Goal: Transaction & Acquisition: Purchase product/service

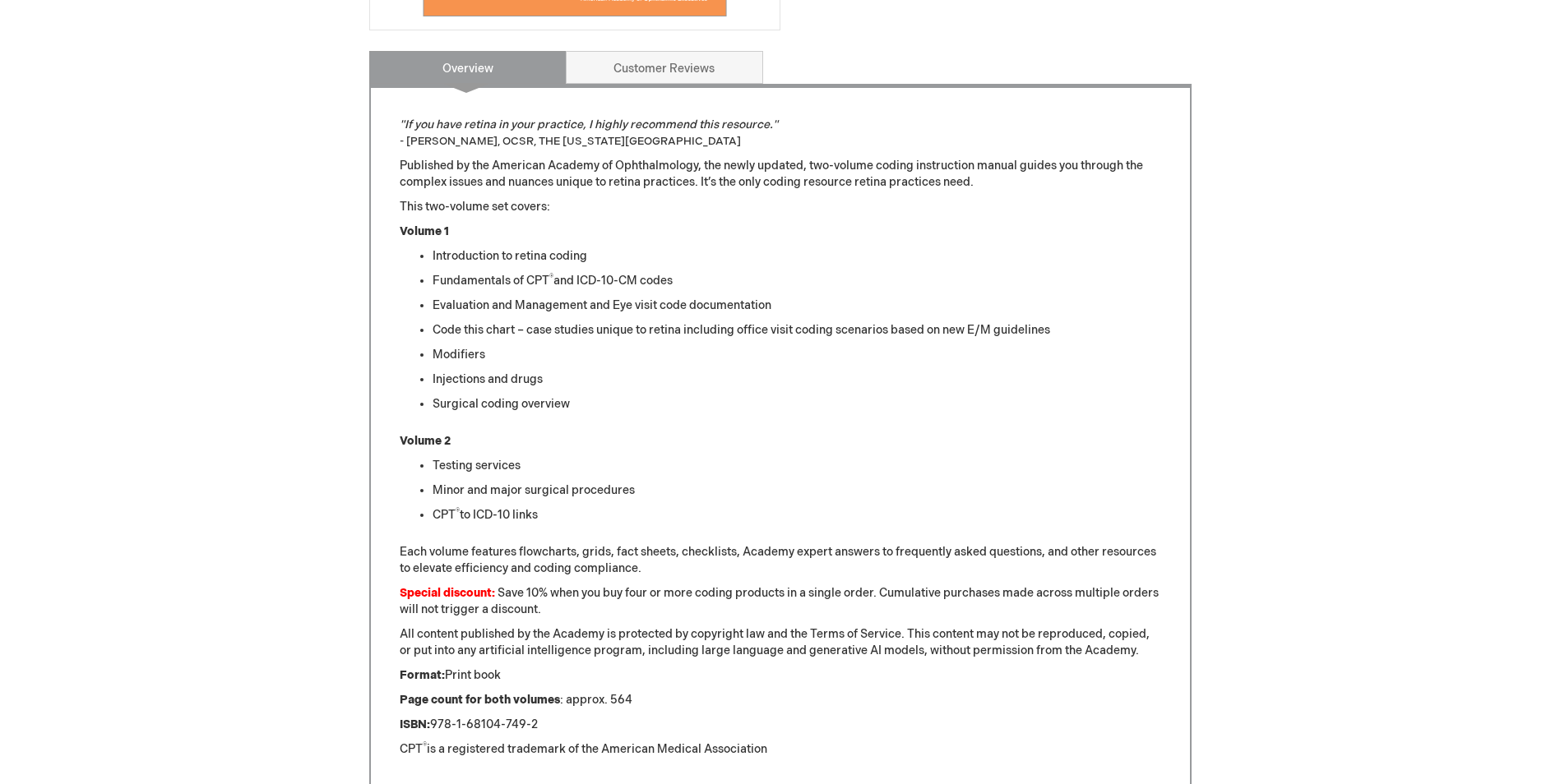
scroll to position [657, 0]
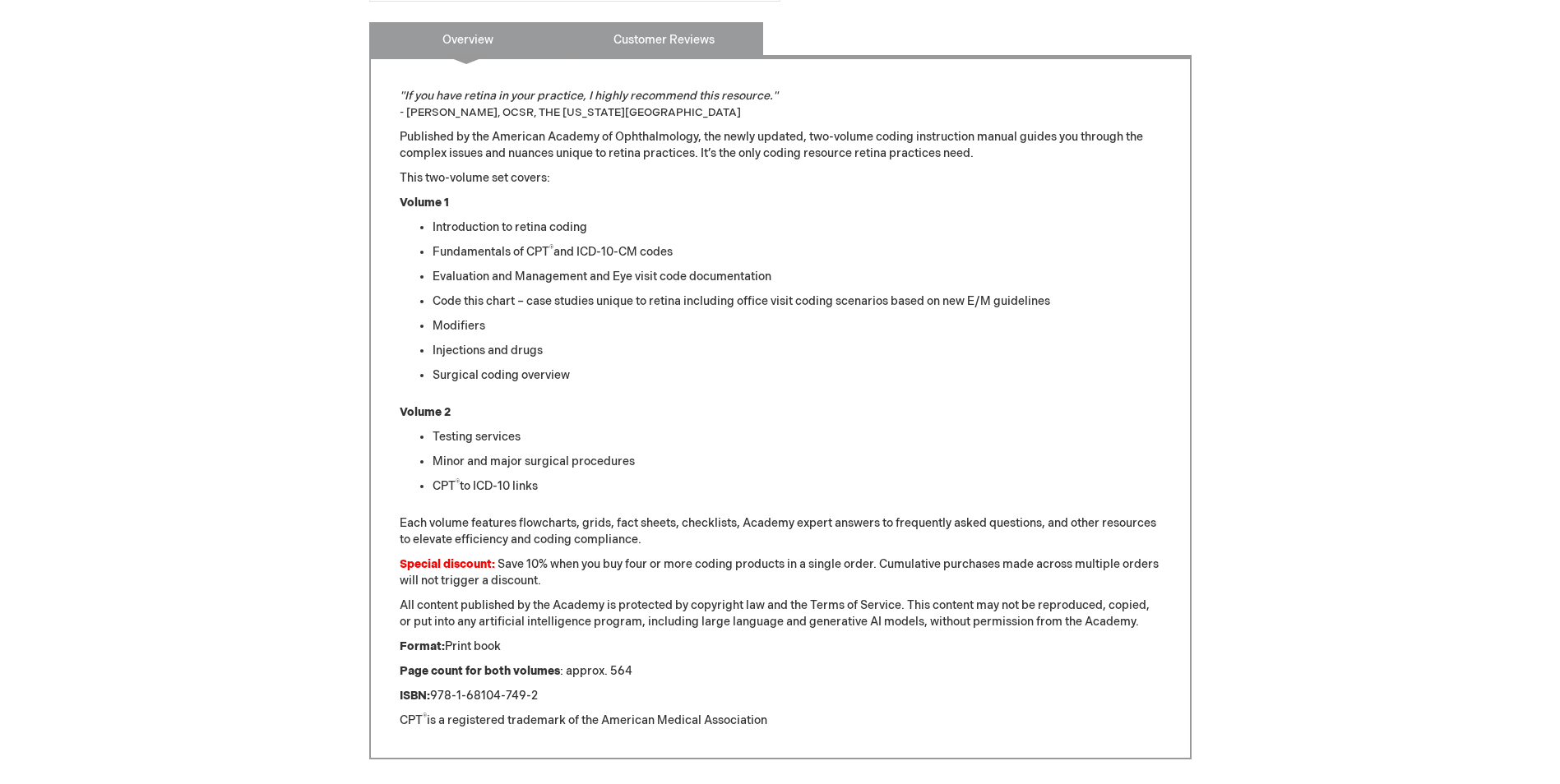
click at [654, 33] on link "Customer Reviews" at bounding box center [664, 38] width 198 height 33
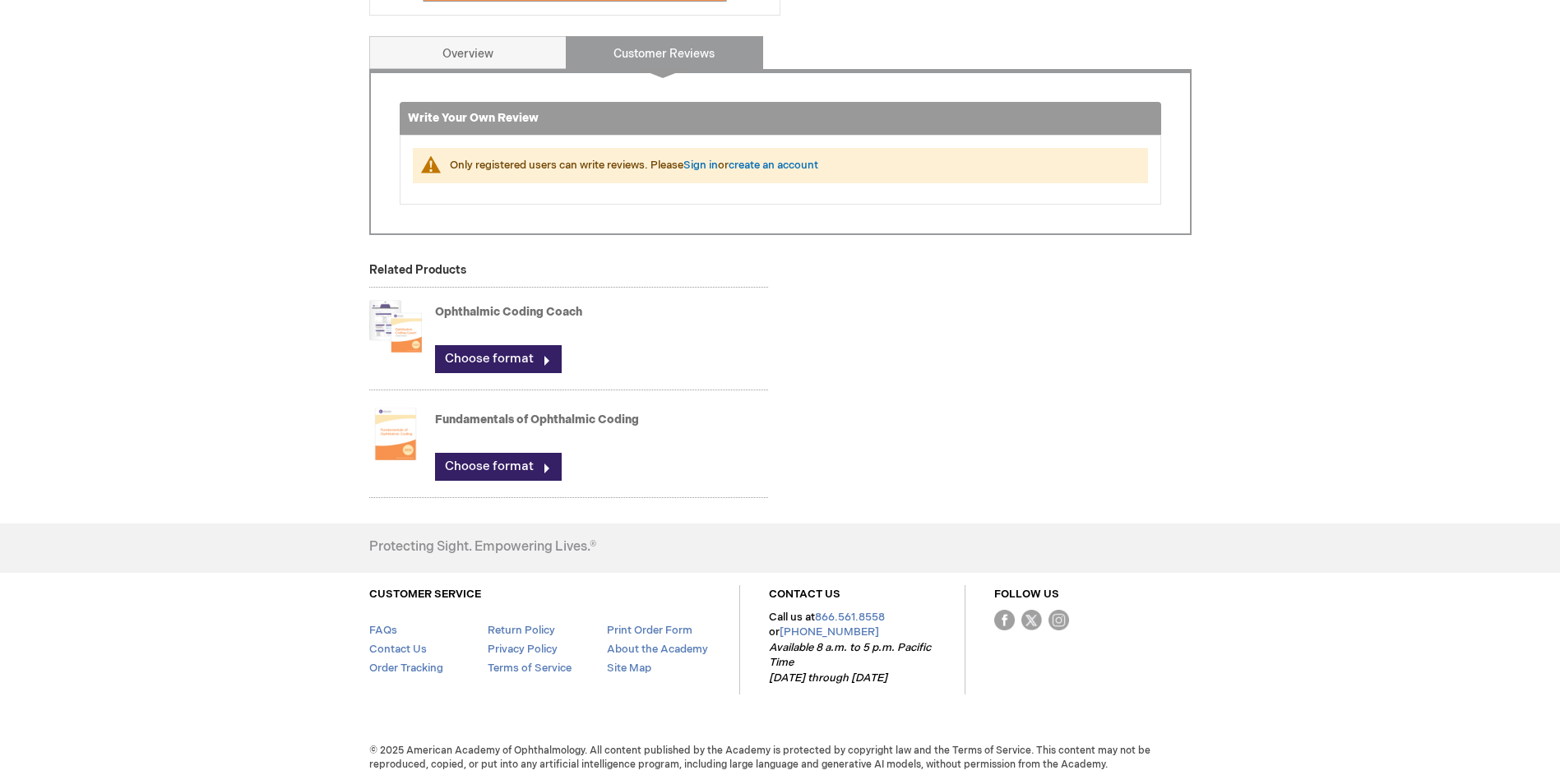
scroll to position [644, 0]
click at [692, 162] on link "Sign in" at bounding box center [701, 166] width 35 height 13
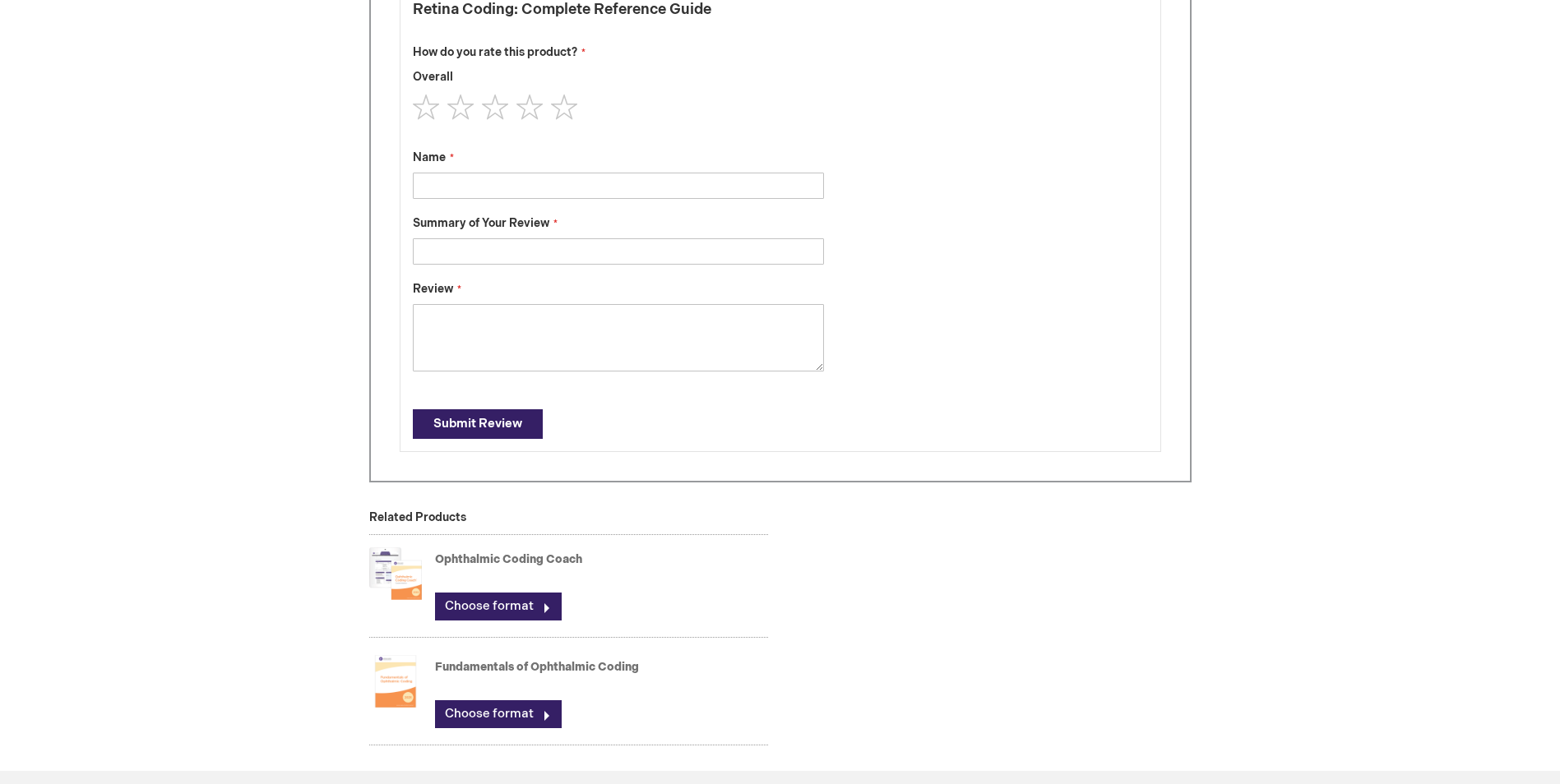
type input "Michele"
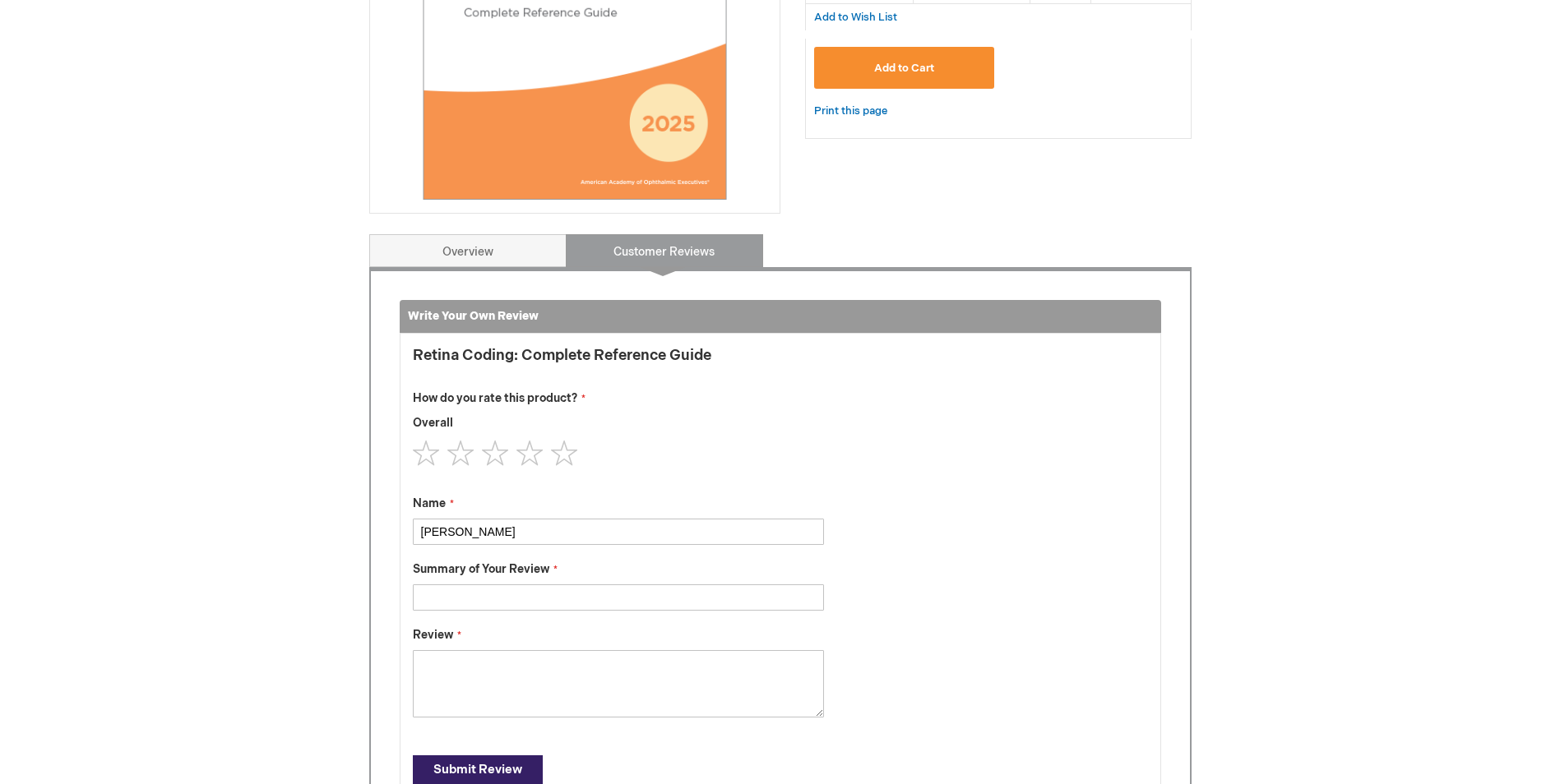
scroll to position [380, 0]
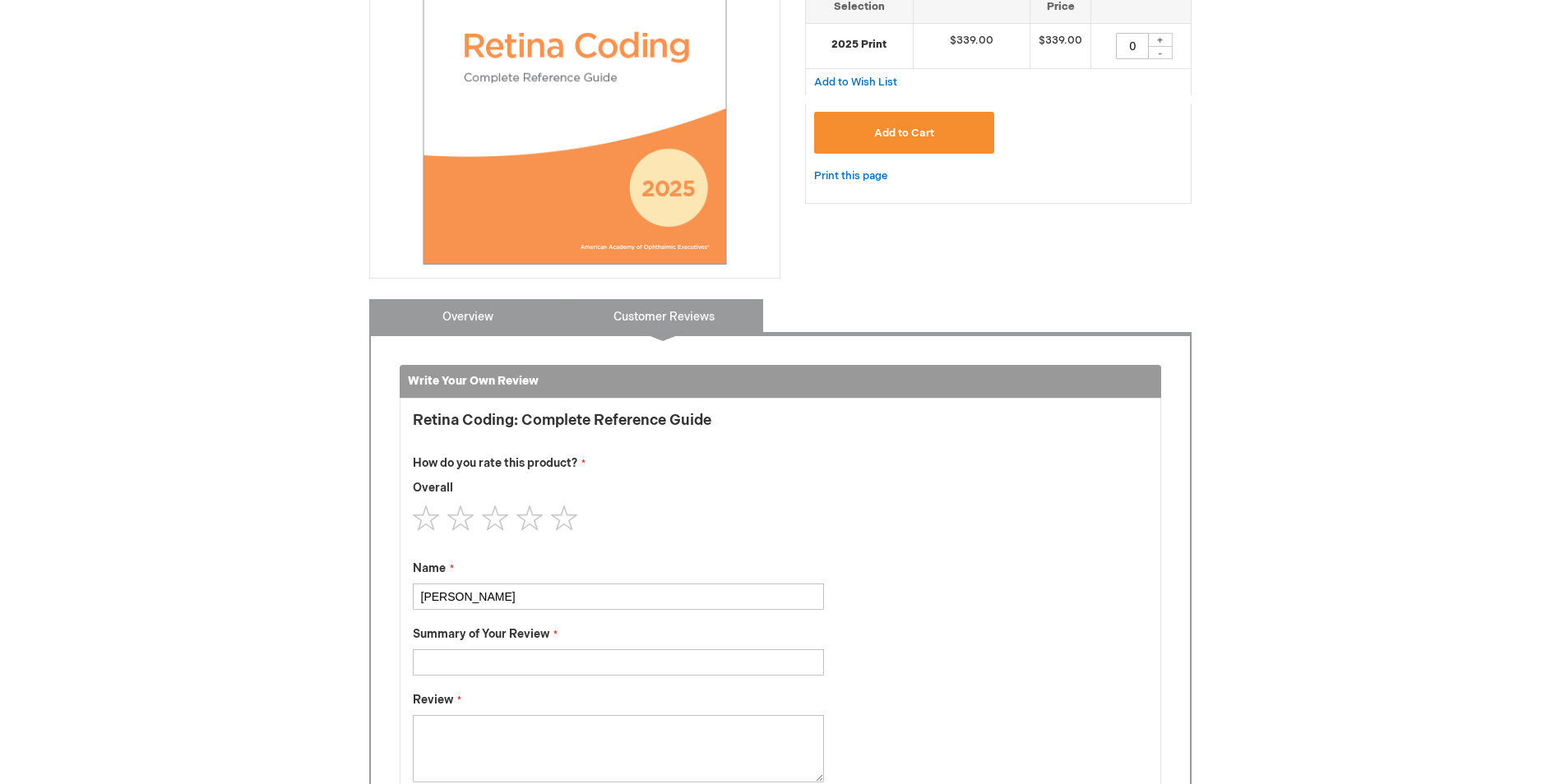
click at [493, 321] on link "Overview" at bounding box center [468, 315] width 198 height 33
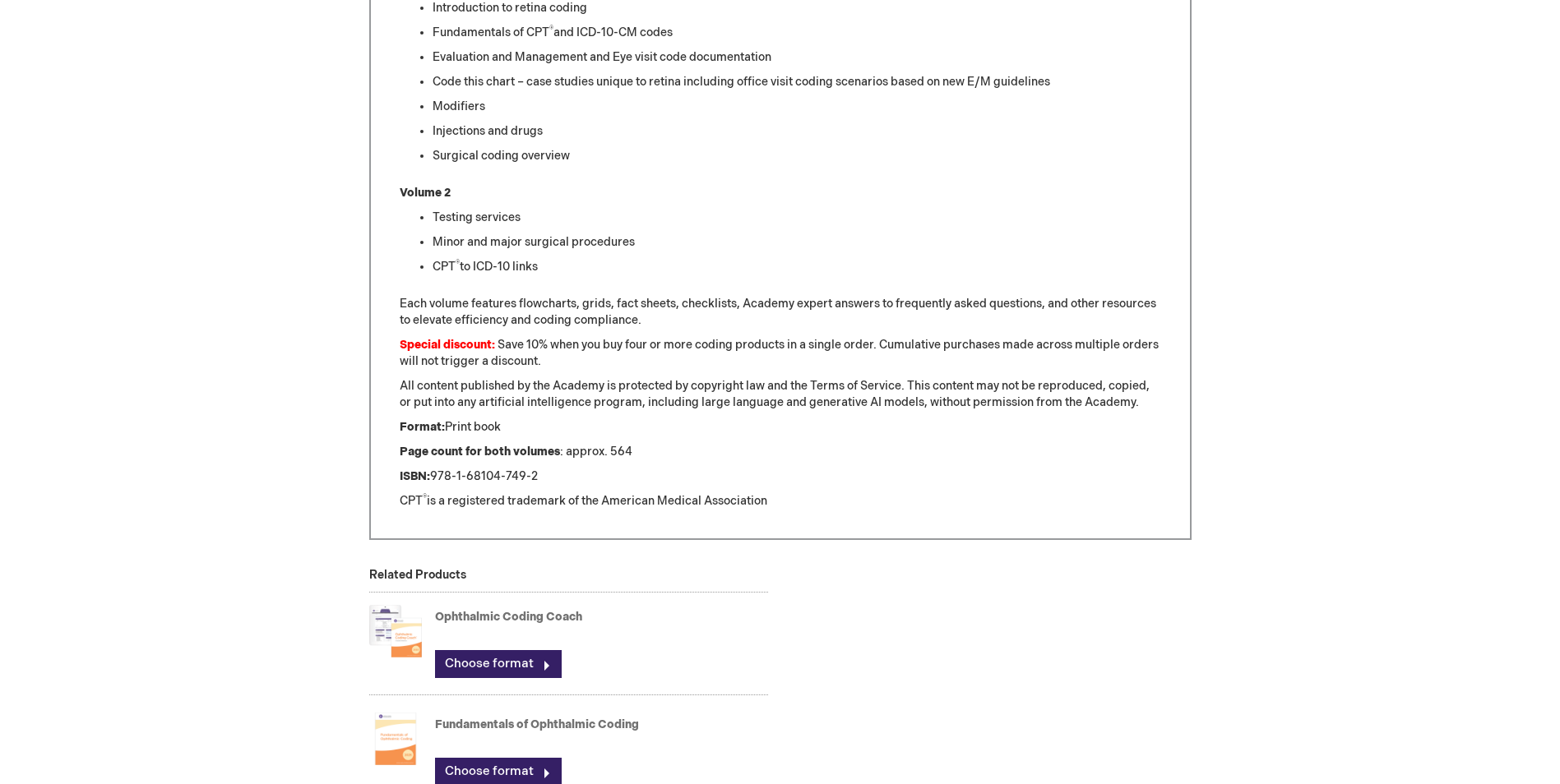
scroll to position [598, 0]
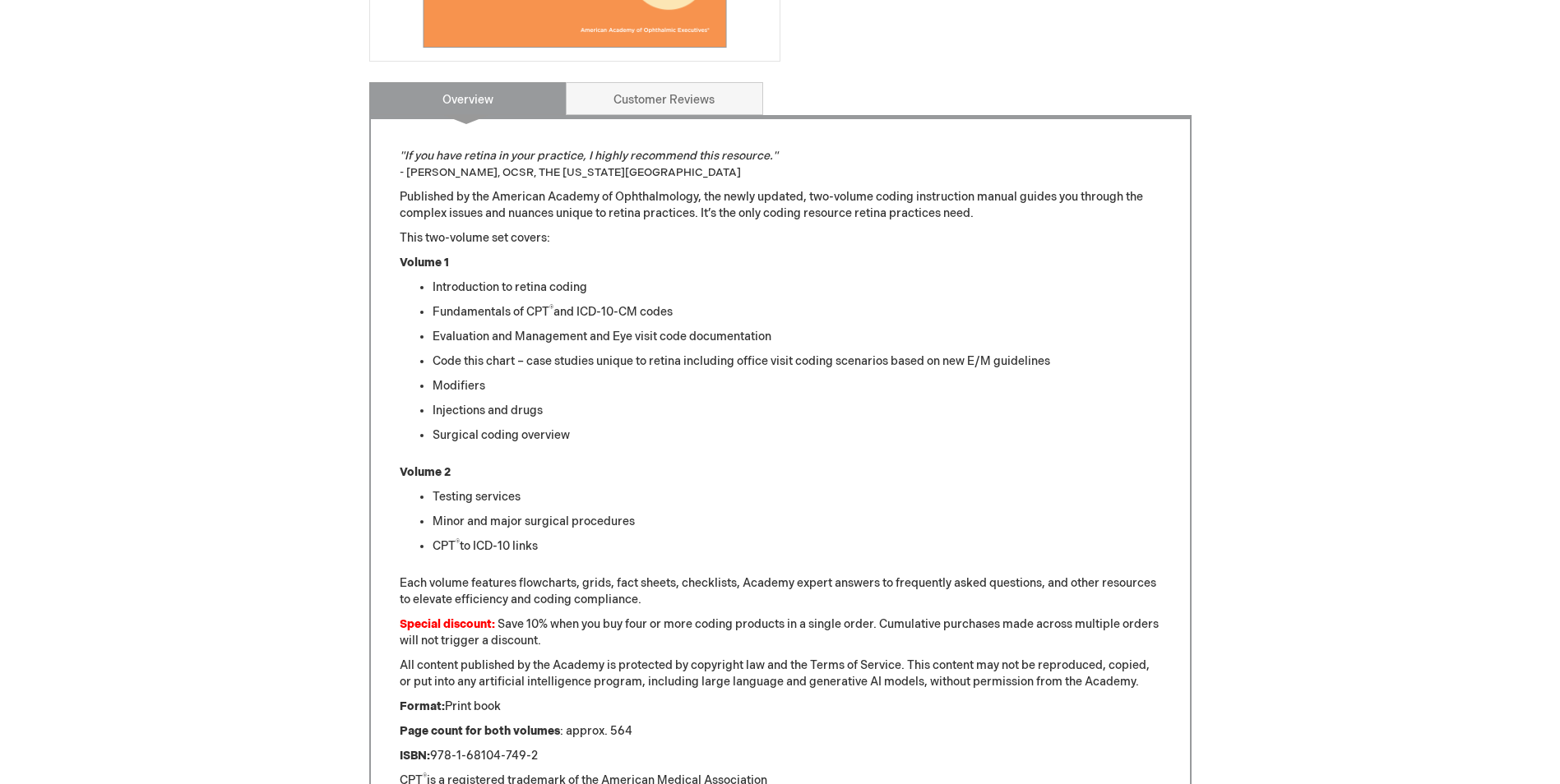
click at [651, 117] on div ""If you have retina in your practice, I highly recommend this resource." - JOAN…" at bounding box center [780, 467] width 823 height 704
click at [651, 103] on link "Customer Reviews" at bounding box center [664, 99] width 198 height 33
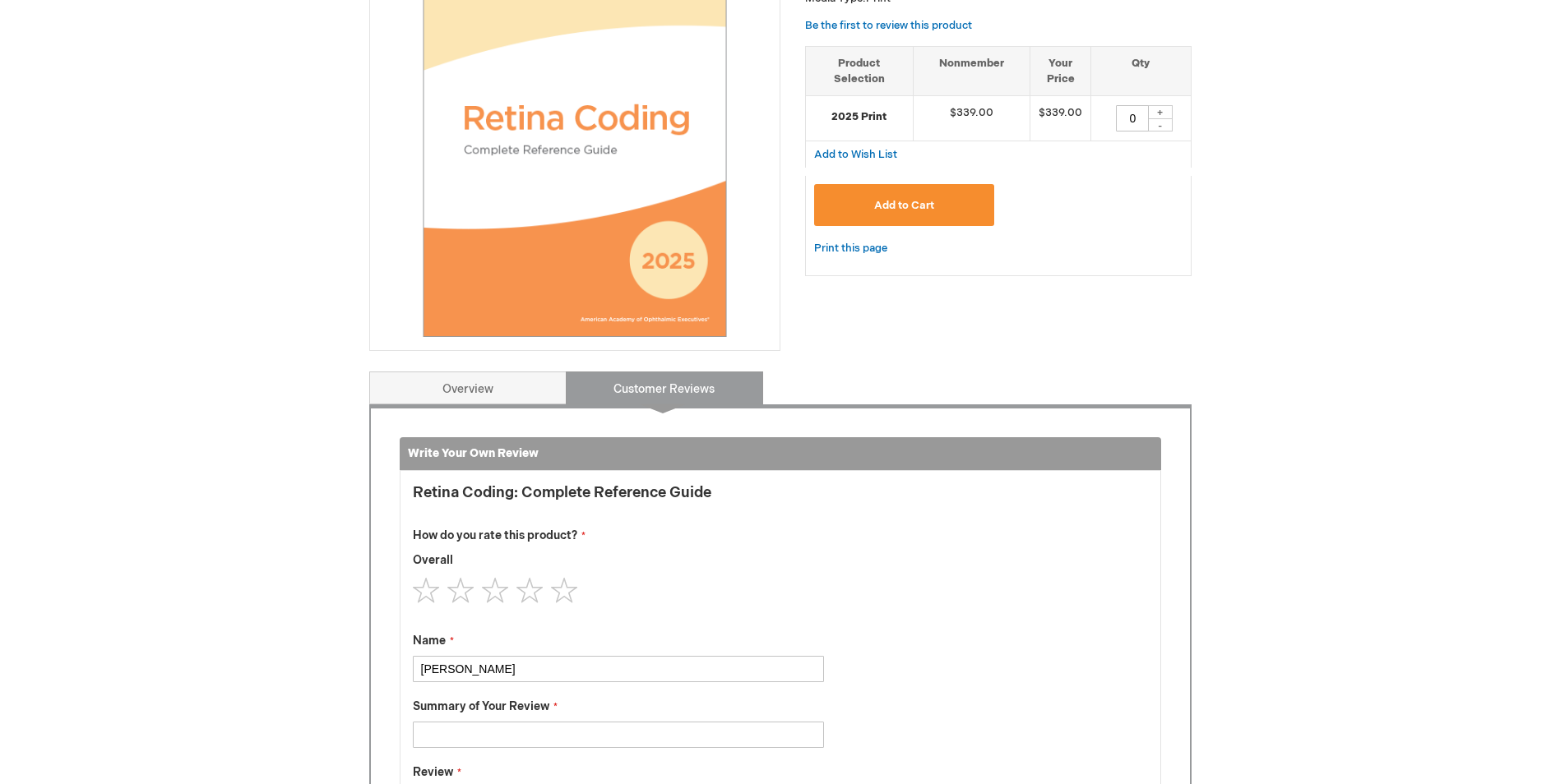
scroll to position [0, 0]
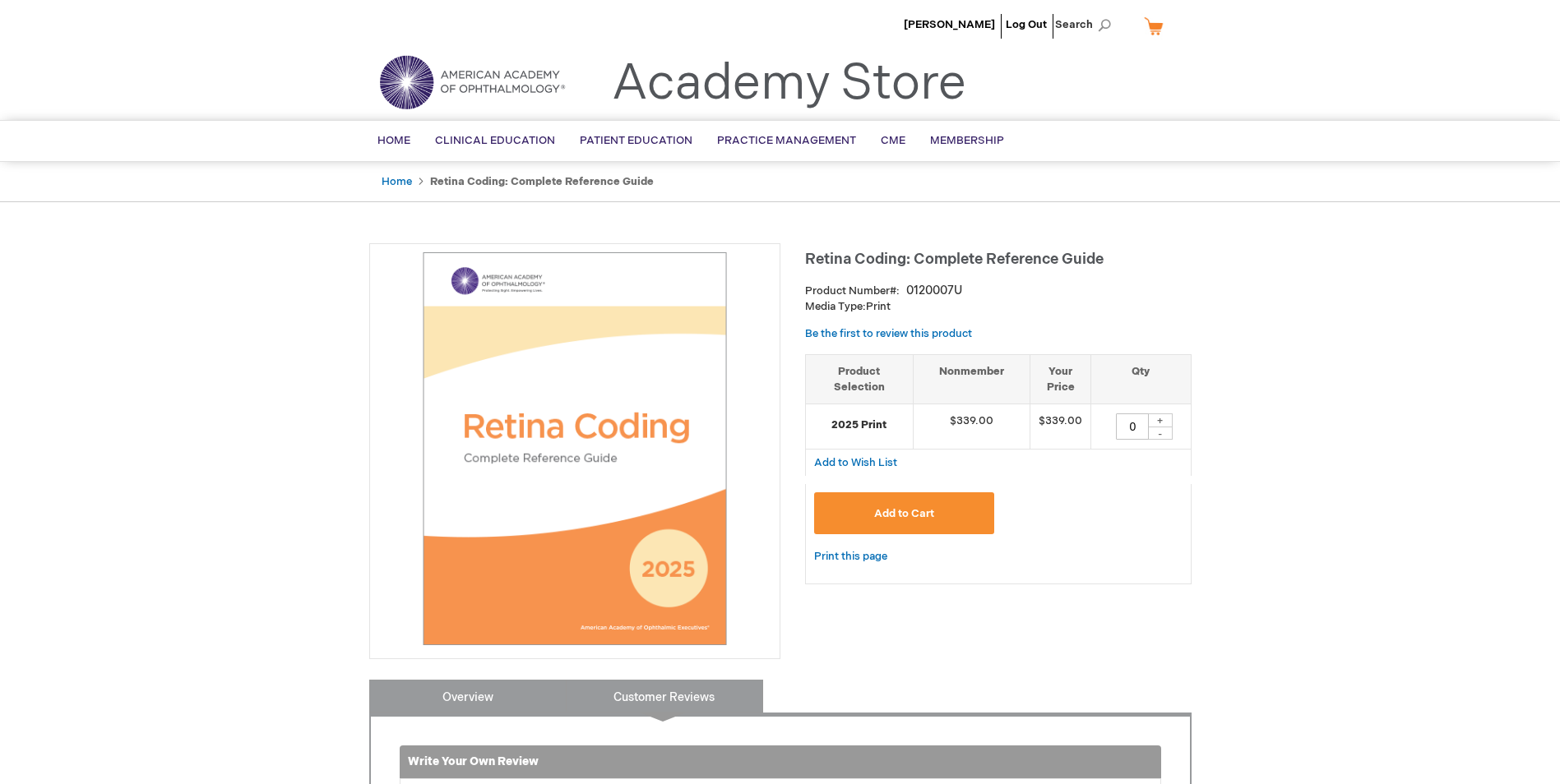
click at [466, 691] on link "Overview" at bounding box center [468, 696] width 198 height 33
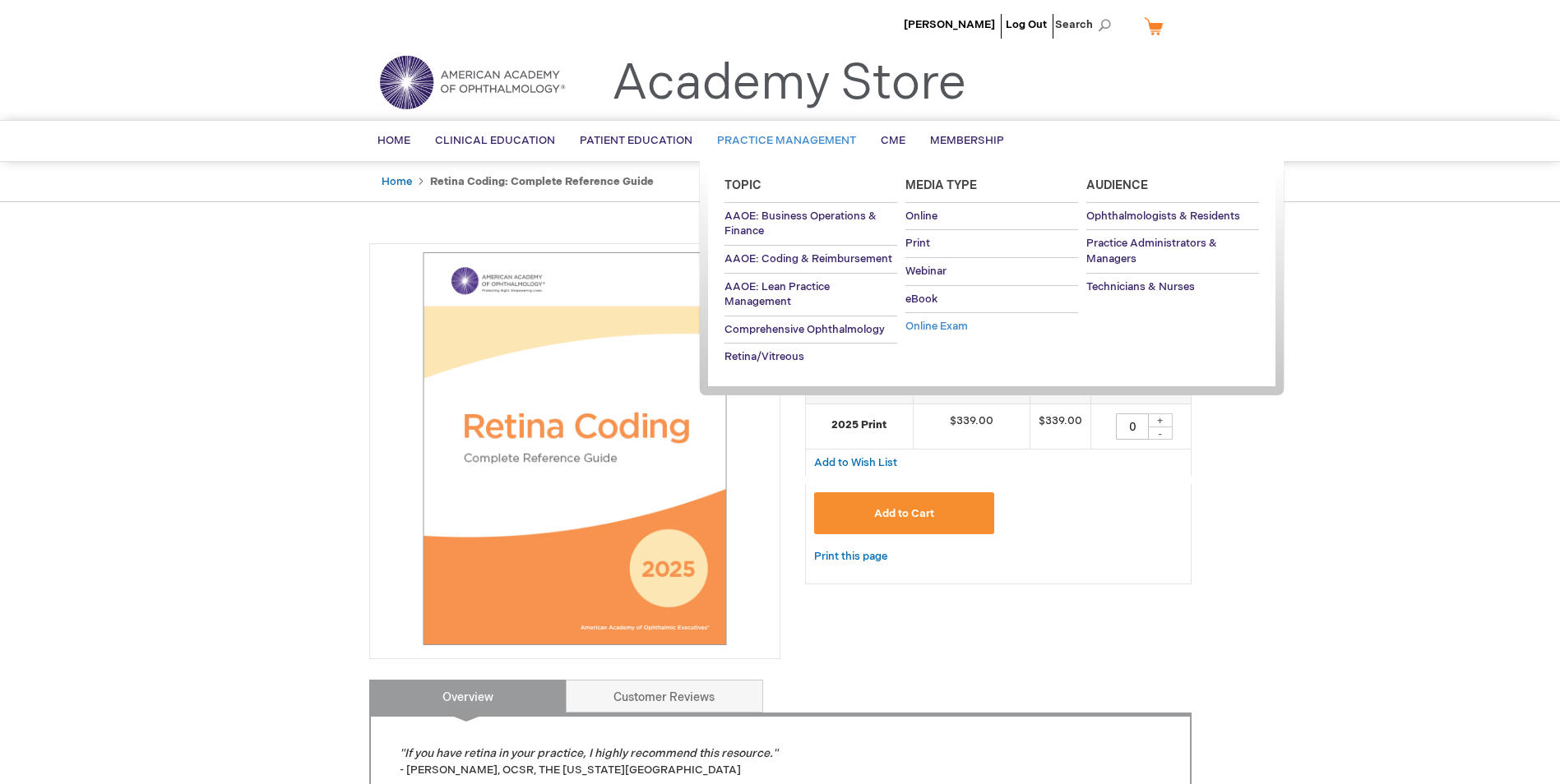
click at [930, 319] on link "Online Exam" at bounding box center [991, 327] width 173 height 27
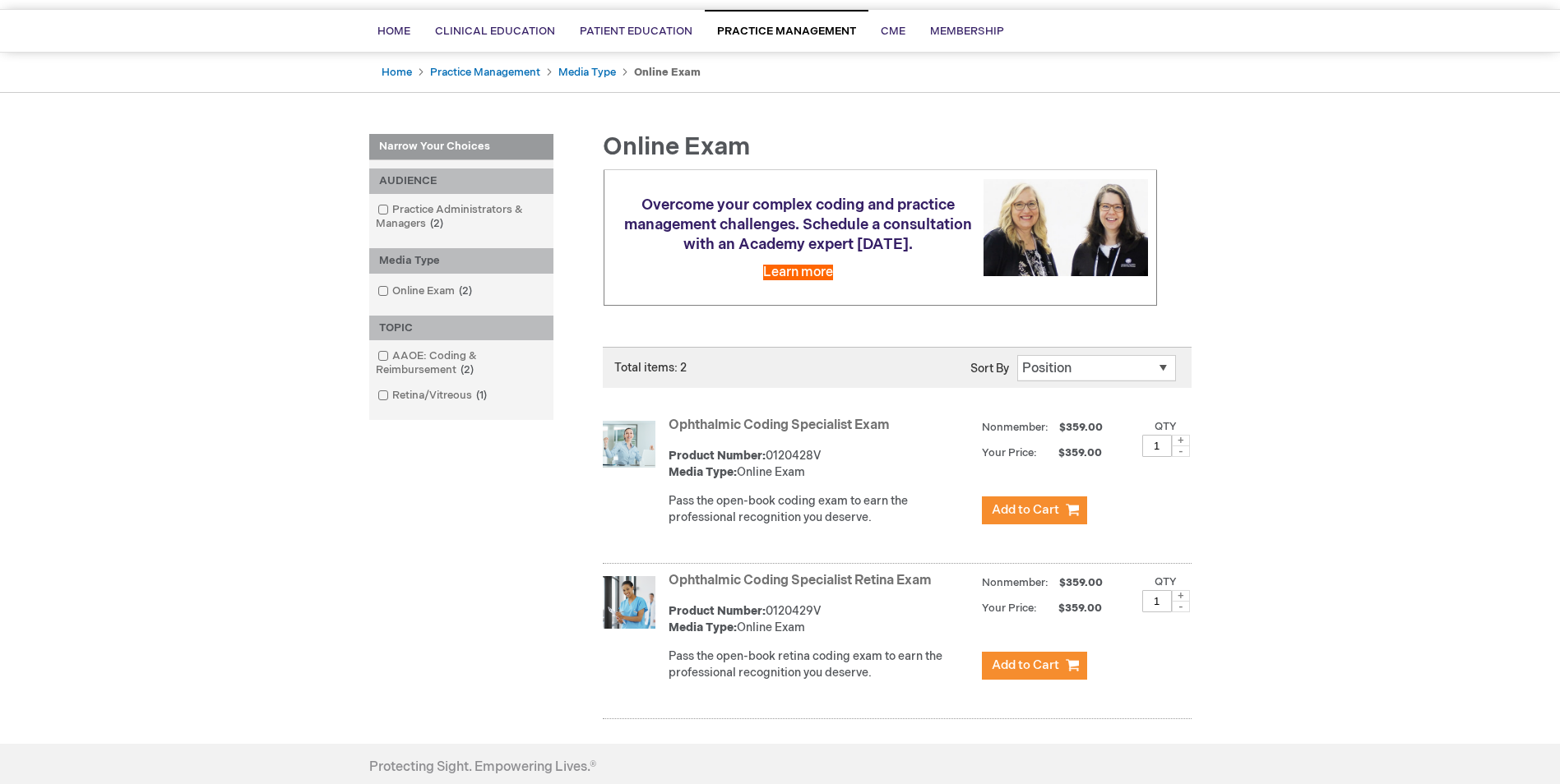
scroll to position [348, 0]
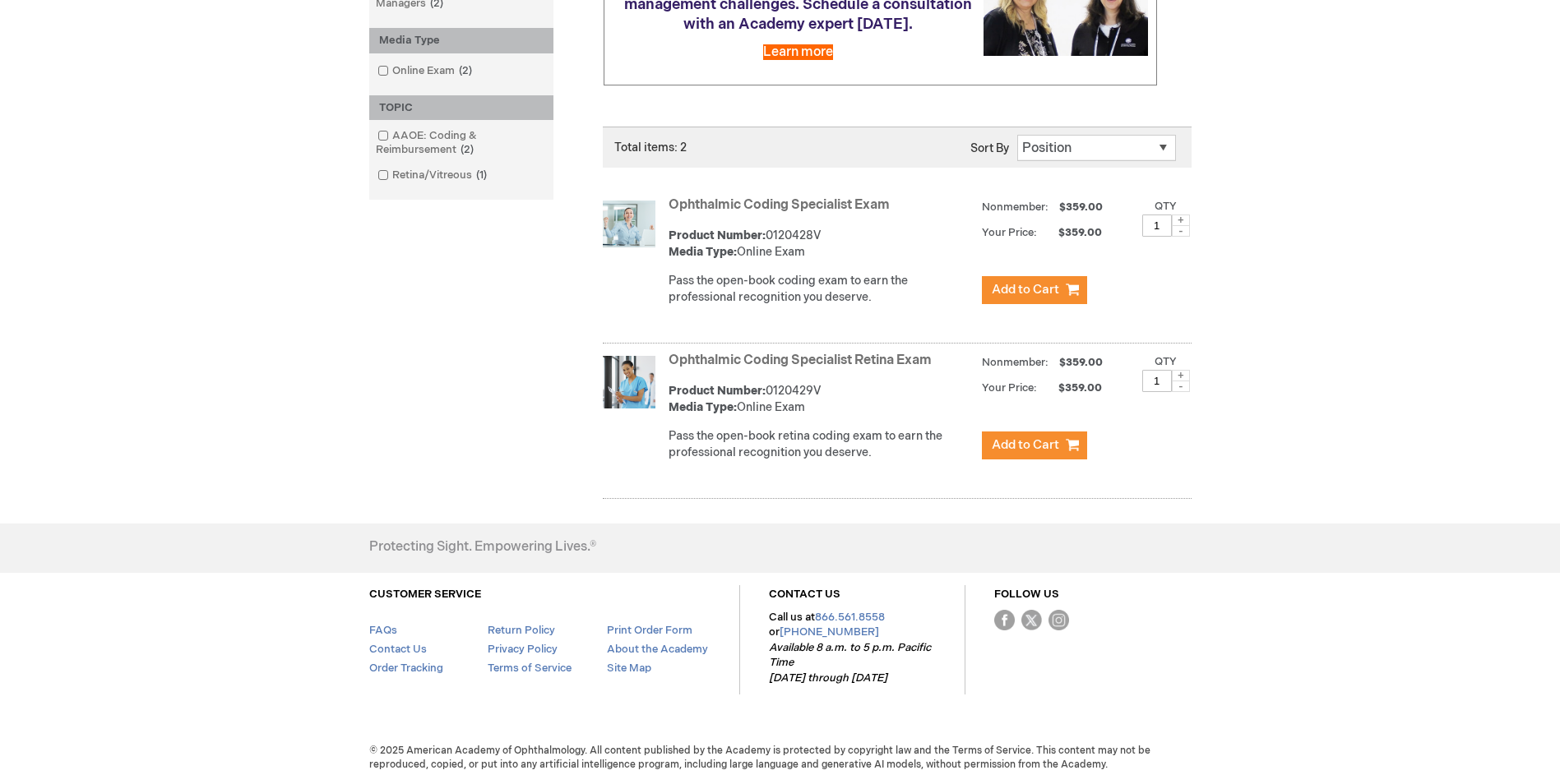
click at [790, 355] on link "Ophthalmic Coding Specialist Retina Exam" at bounding box center [800, 360] width 264 height 15
click at [760, 357] on link "Ophthalmic Coding Specialist Retina Exam" at bounding box center [800, 360] width 264 height 15
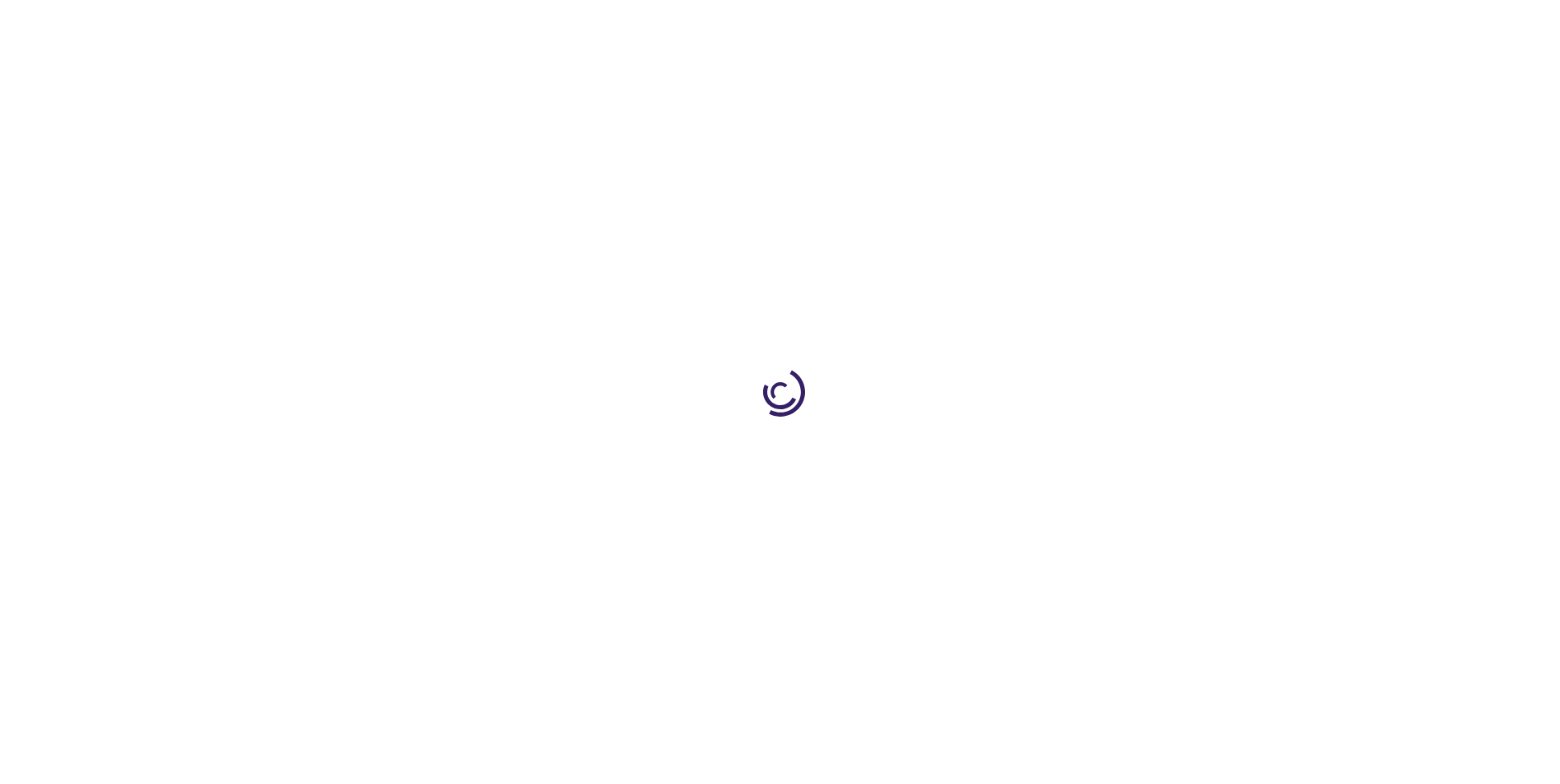
type input "1"
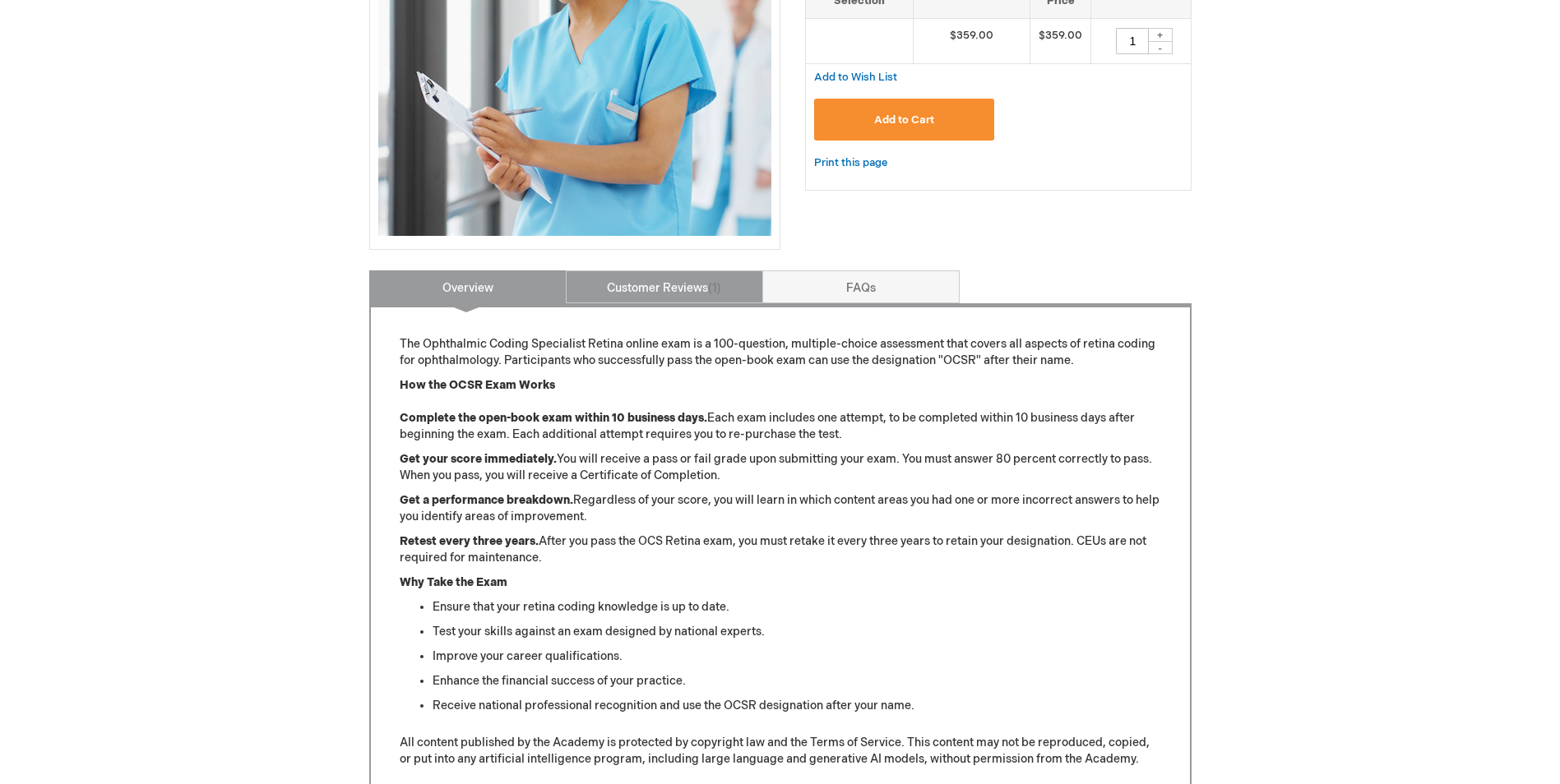
click at [689, 278] on link "Customer Reviews 1" at bounding box center [664, 287] width 198 height 33
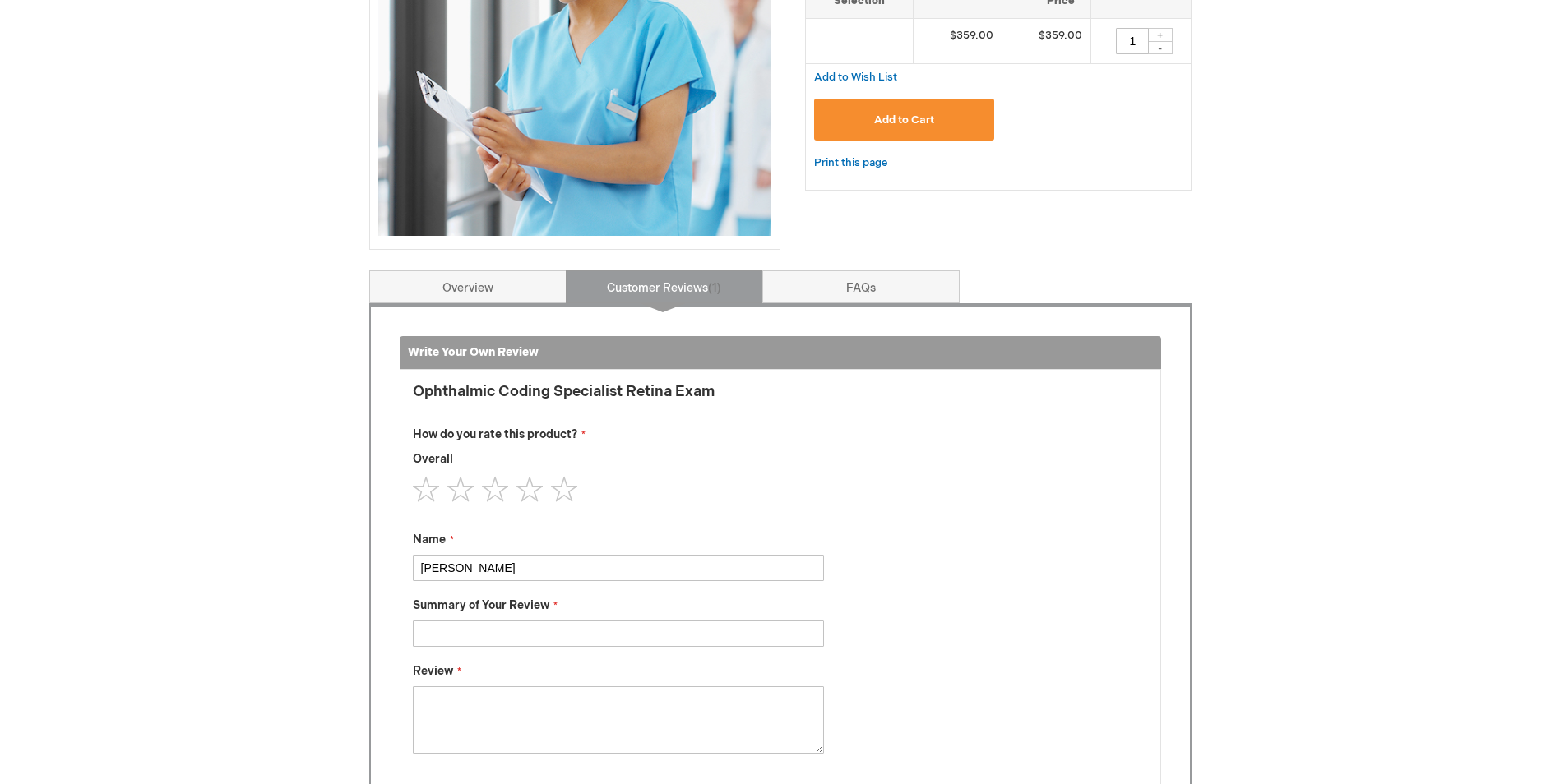
scroll to position [681, 0]
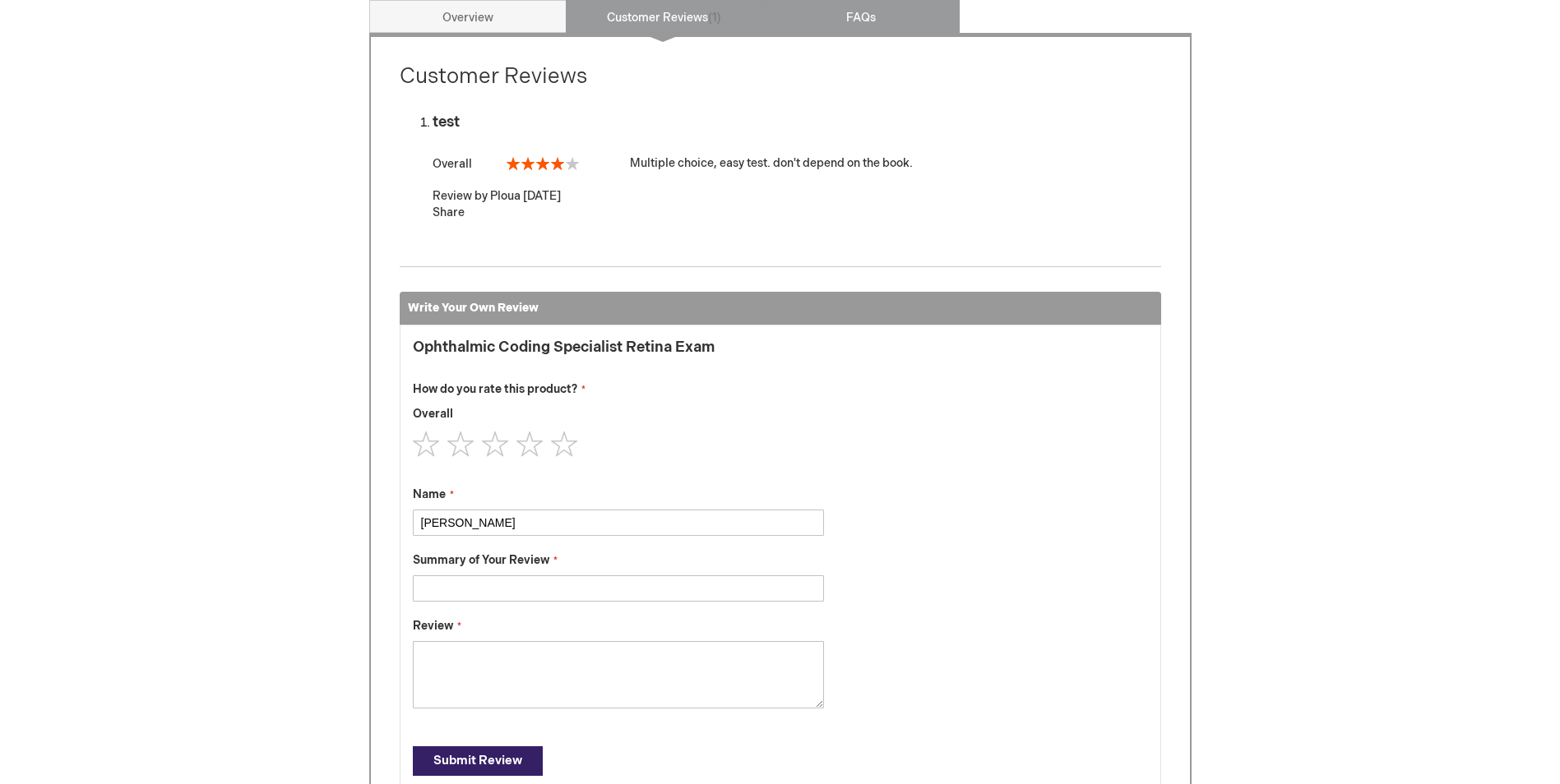
click at [823, 28] on link "FAQs" at bounding box center [861, 16] width 198 height 33
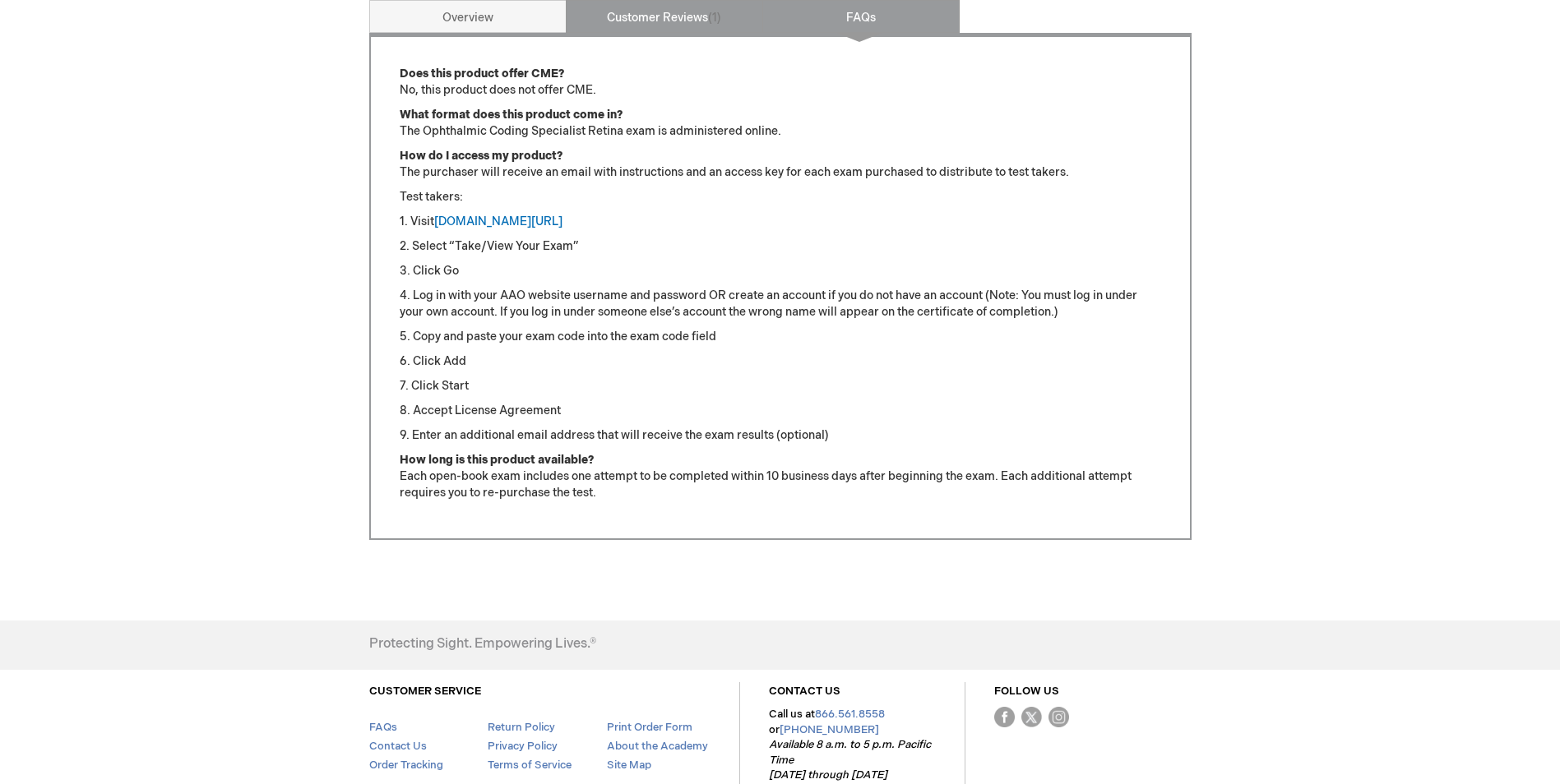
click at [656, 22] on link "Customer Reviews 1" at bounding box center [664, 16] width 198 height 33
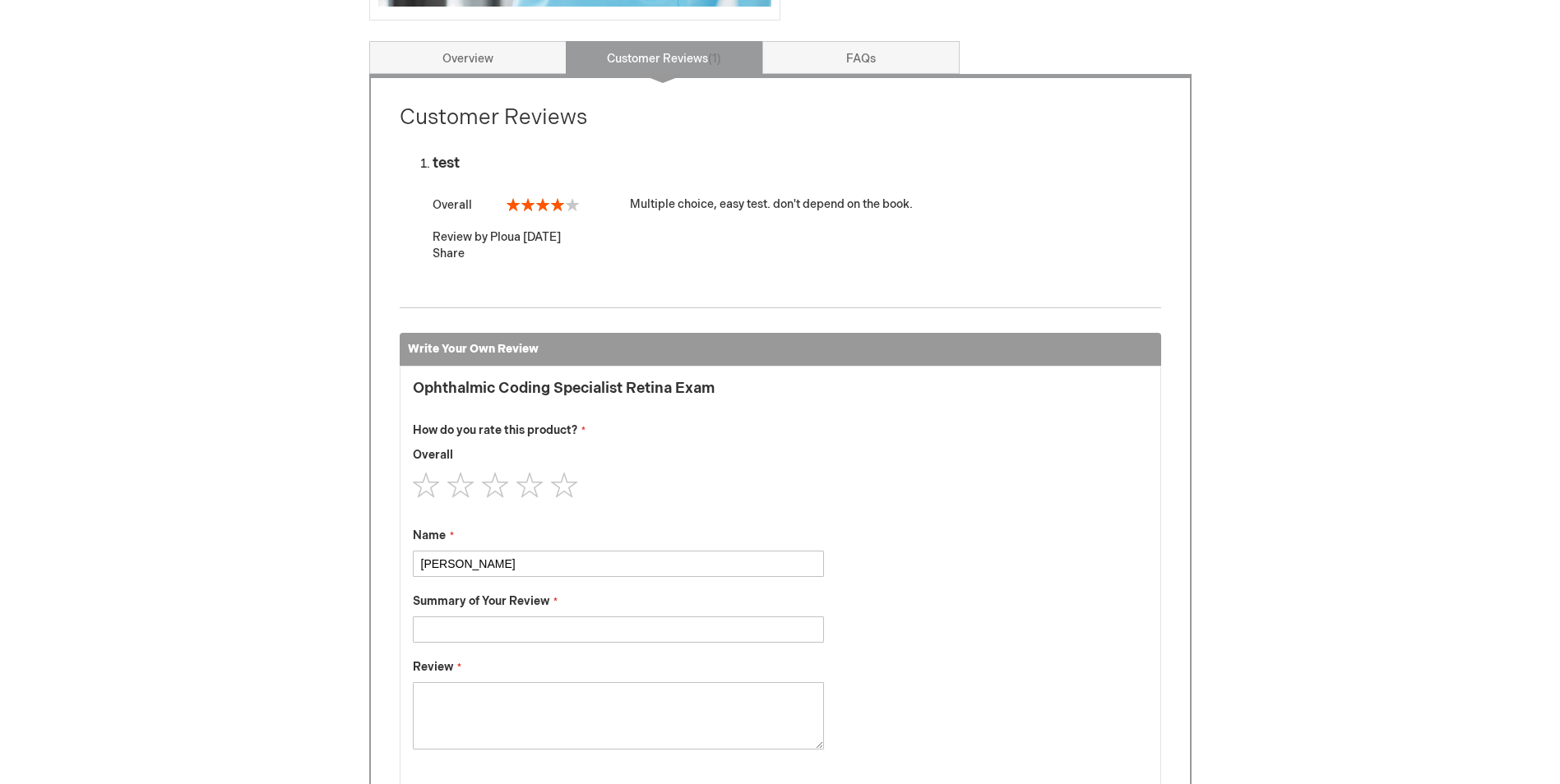
scroll to position [599, 0]
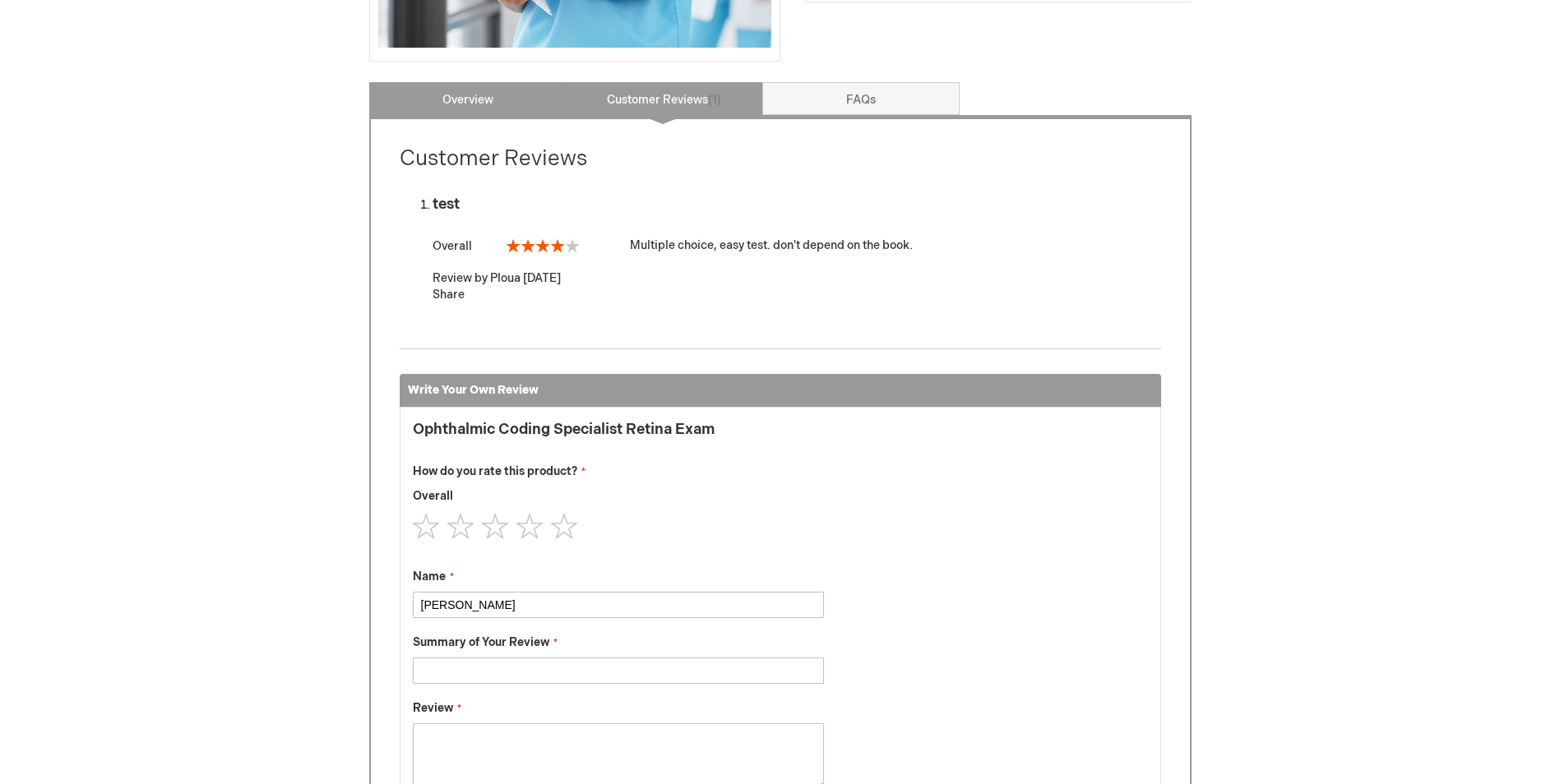
click at [477, 95] on link "Overview" at bounding box center [468, 99] width 198 height 33
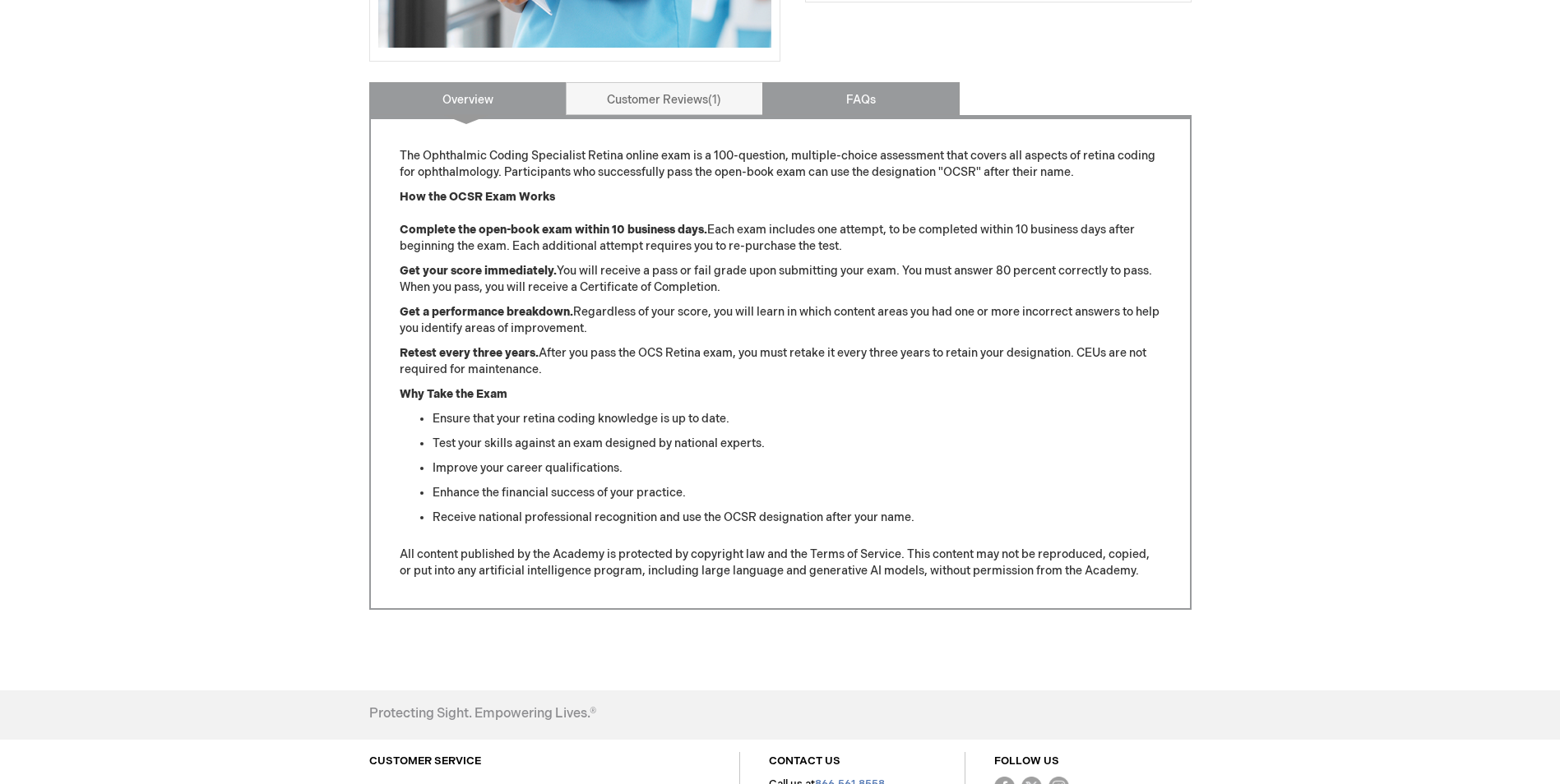
click at [912, 97] on link "FAQs" at bounding box center [861, 99] width 198 height 33
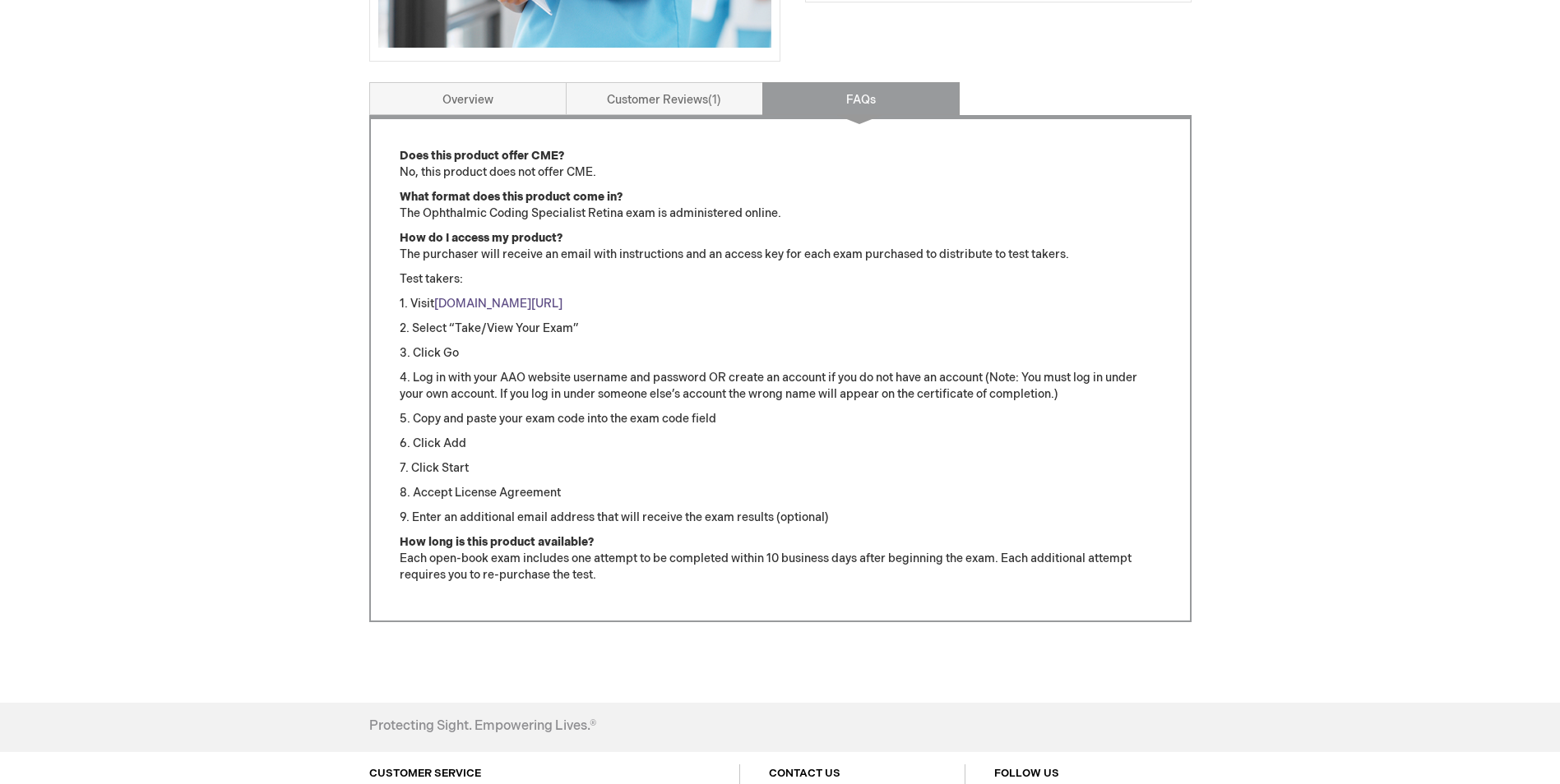
click at [477, 304] on link "[DOMAIN_NAME][URL]" at bounding box center [499, 304] width 128 height 14
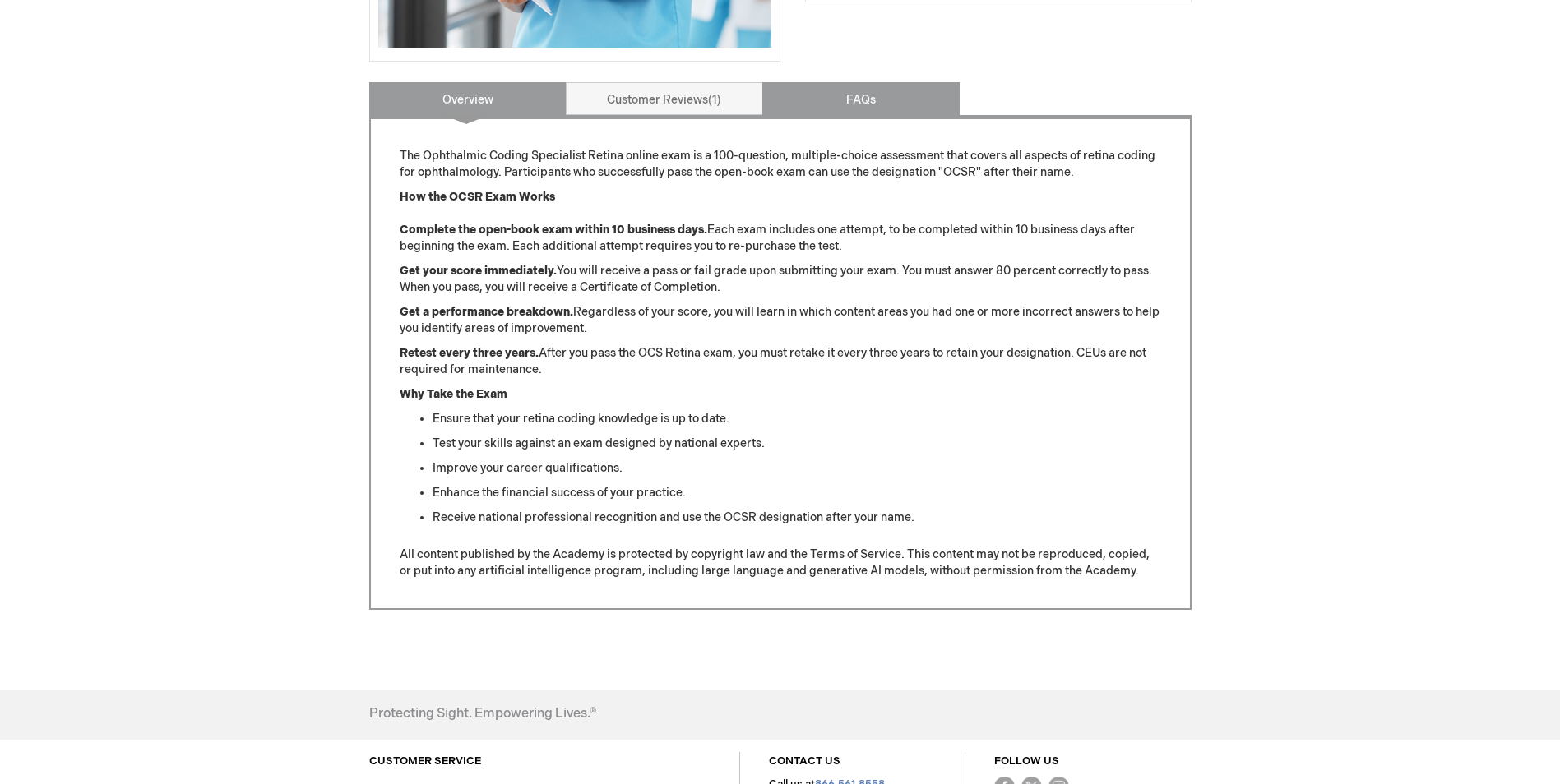
click at [844, 93] on link "FAQs" at bounding box center [861, 99] width 198 height 33
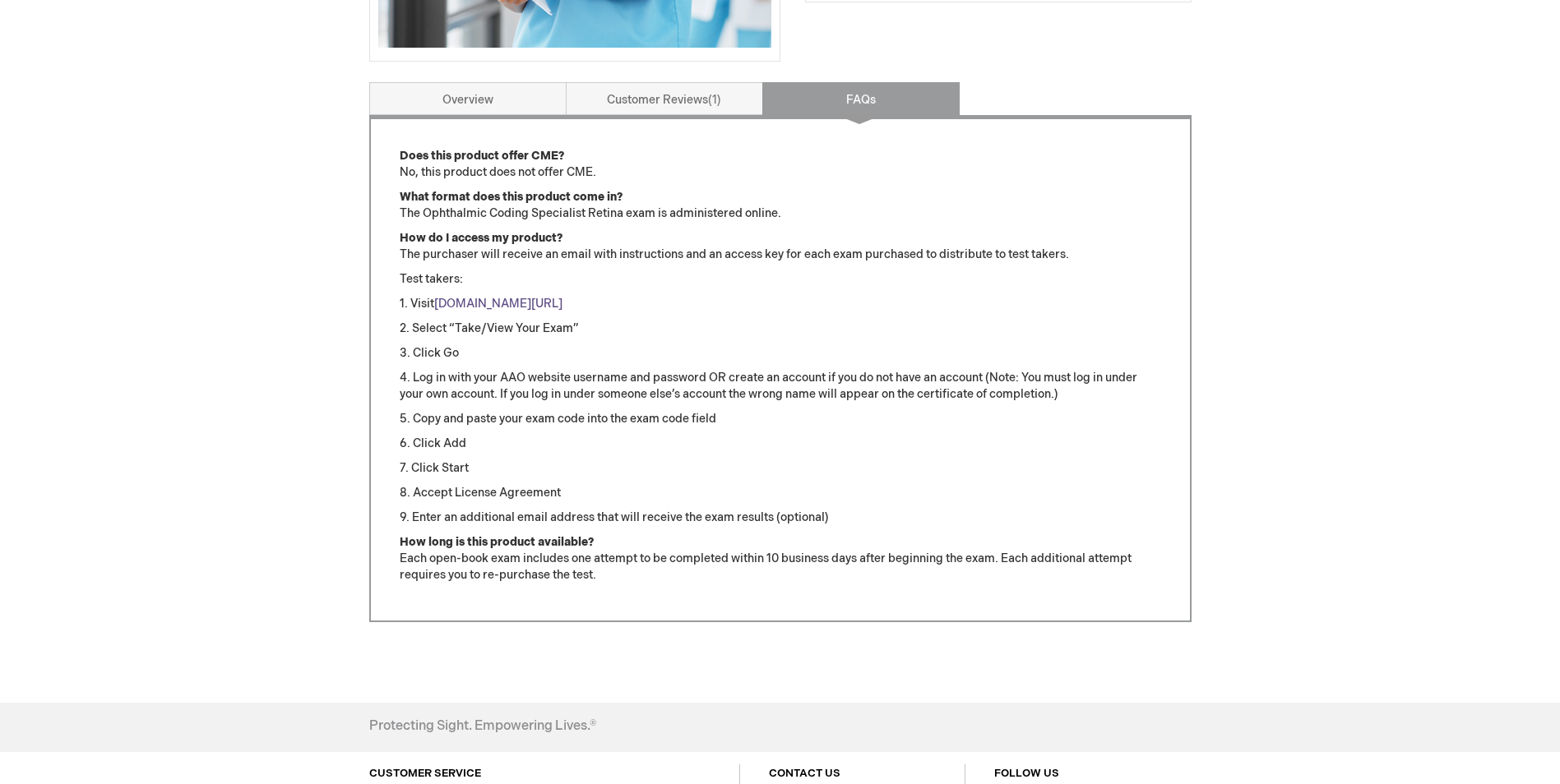
click at [463, 298] on link "www.aao.org/ocsexam" at bounding box center [499, 304] width 128 height 14
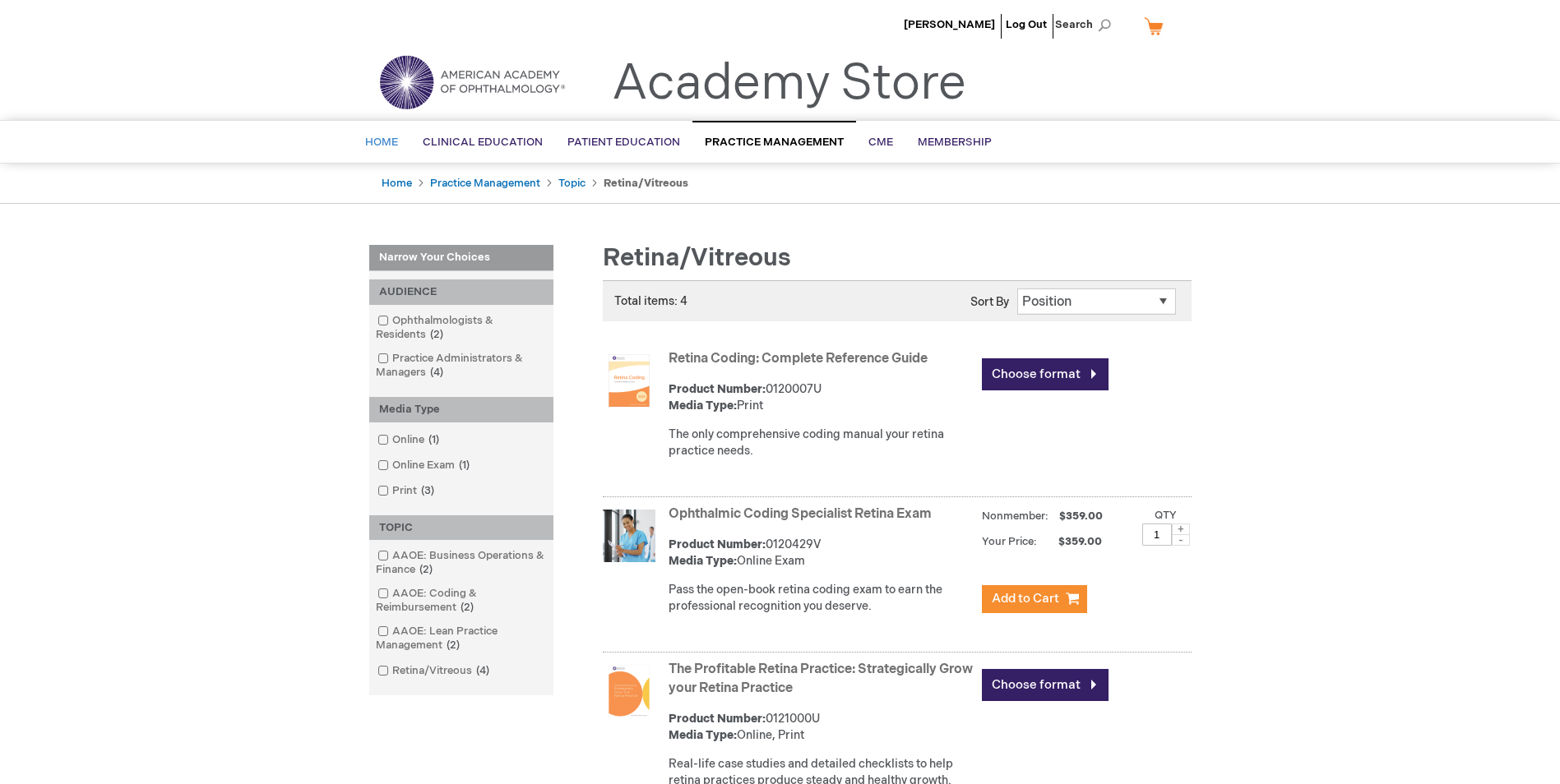
click at [371, 136] on span "Home" at bounding box center [382, 143] width 33 height 13
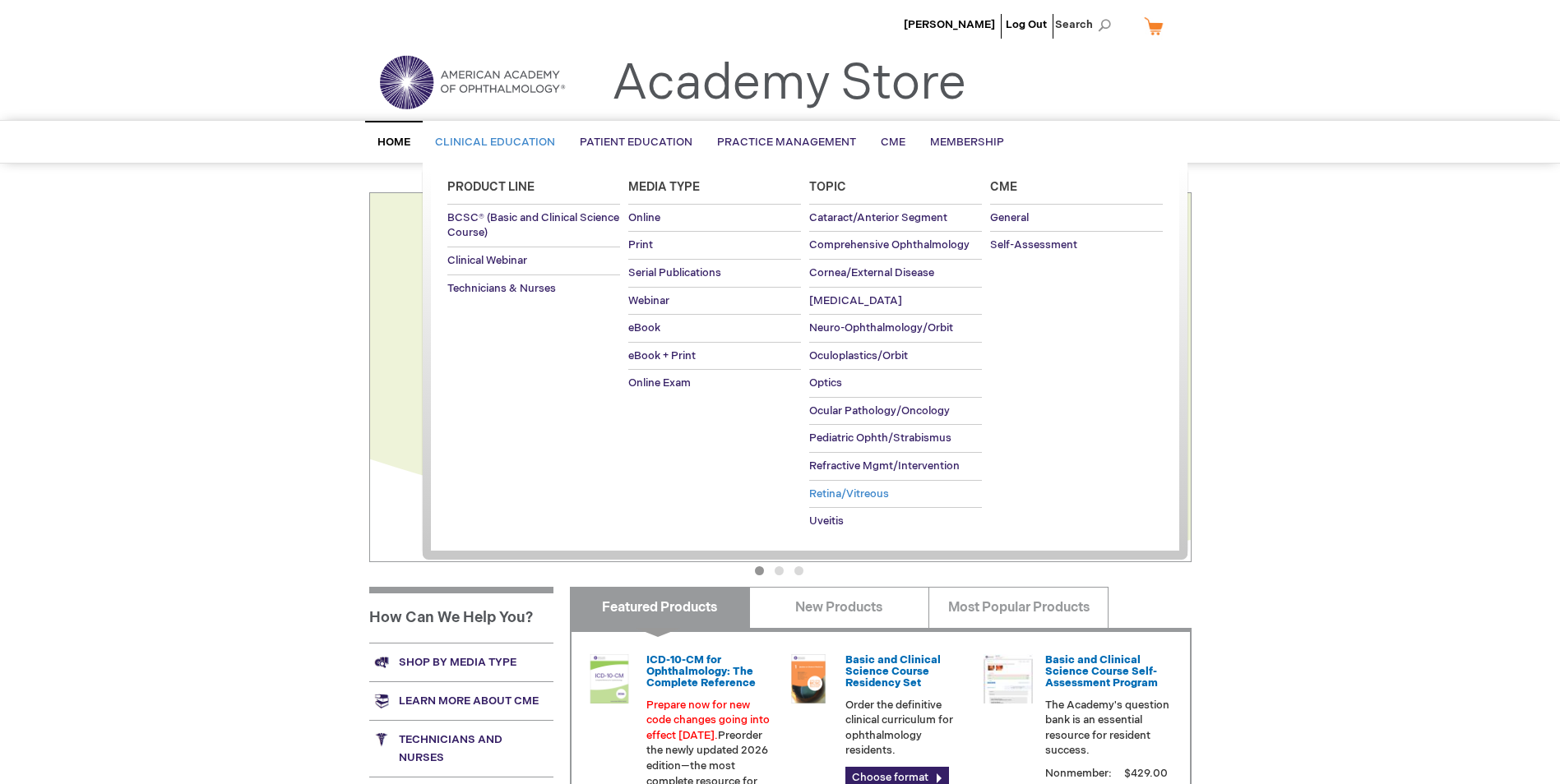
click at [873, 483] on link "Retina/Vitreous" at bounding box center [896, 495] width 173 height 27
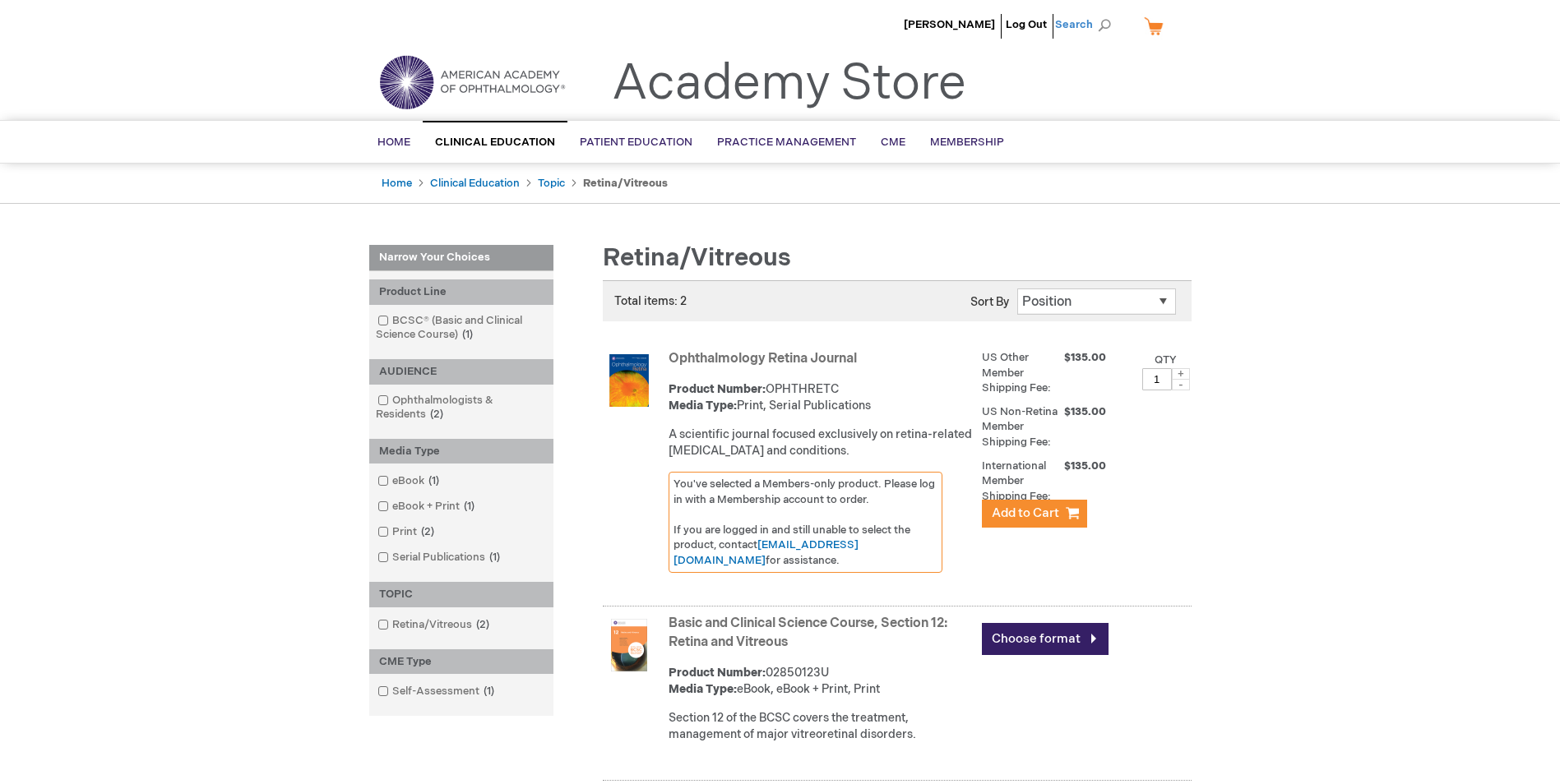
click at [1101, 22] on span "Search" at bounding box center [1086, 25] width 62 height 33
type input "retina practice test"
click at [1098, 12] on button "Search" at bounding box center [1105, 25] width 13 height 26
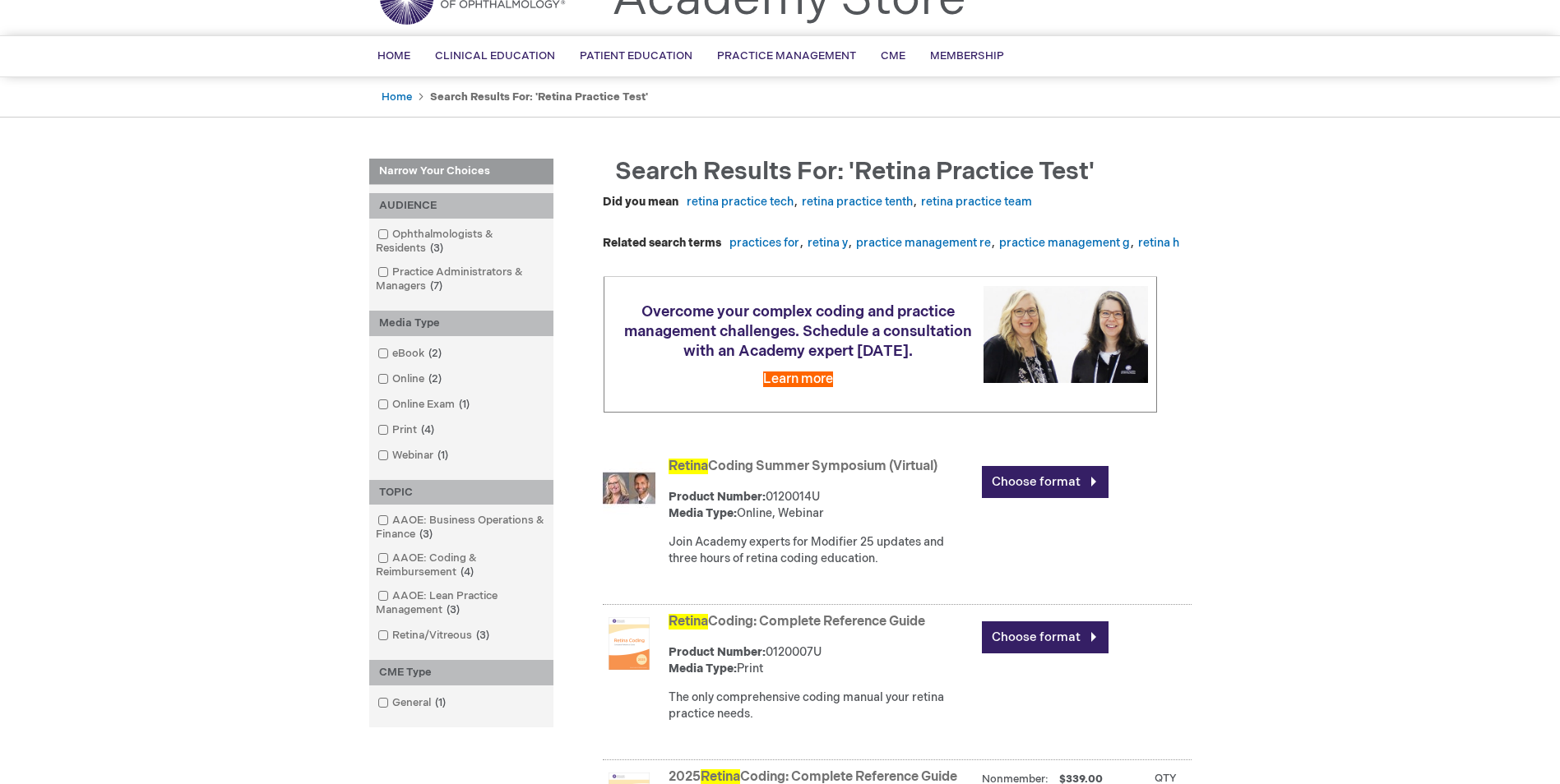
scroll to position [82, 0]
